Goal: Register for event/course

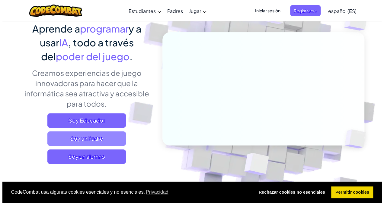
scroll to position [60, 0]
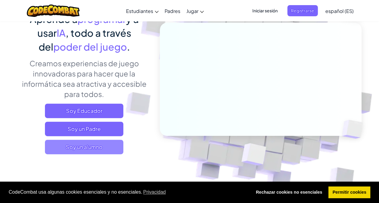
click at [103, 144] on span "Soy un alumno" at bounding box center [84, 147] width 78 height 14
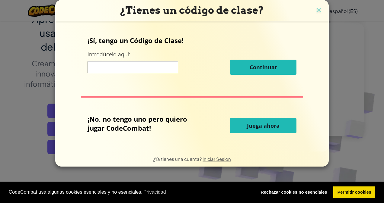
click at [252, 131] on button "Juega ahora" at bounding box center [263, 125] width 66 height 15
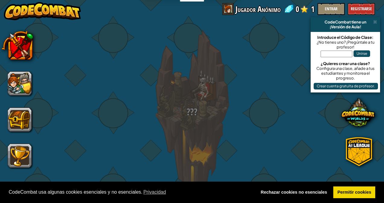
select select "es-ES"
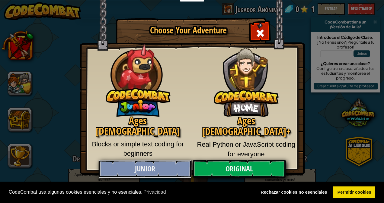
click at [143, 169] on link "Junior" at bounding box center [144, 169] width 93 height 18
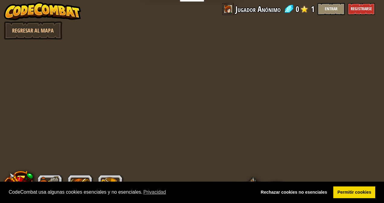
select select "es-ES"
